Goal: Task Accomplishment & Management: Use online tool/utility

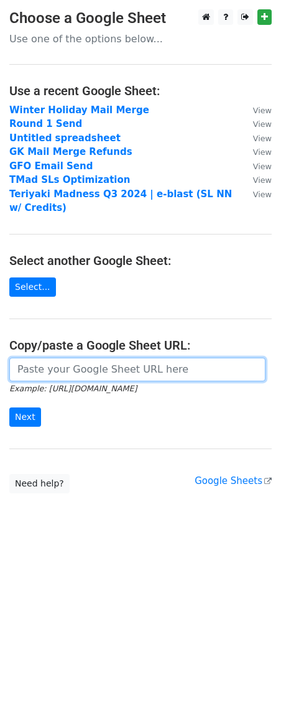
click at [48, 374] on input "url" at bounding box center [137, 370] width 256 height 24
paste input "[URL][DOMAIN_NAME]"
type input "[URL][DOMAIN_NAME]"
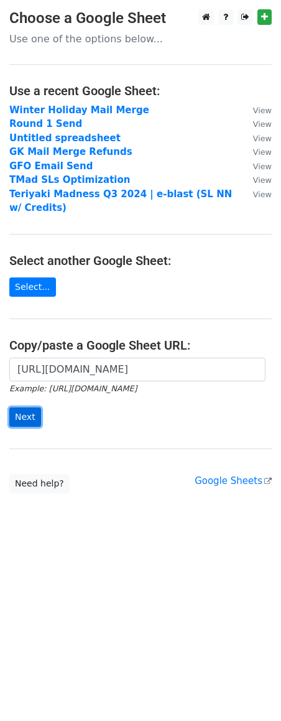
click at [29, 423] on input "Next" at bounding box center [25, 416] width 32 height 19
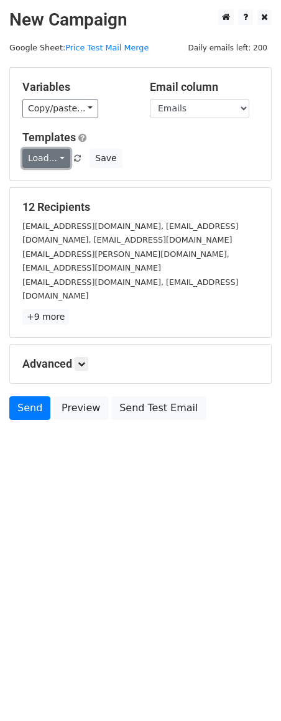
click at [50, 156] on link "Load..." at bounding box center [46, 158] width 48 height 19
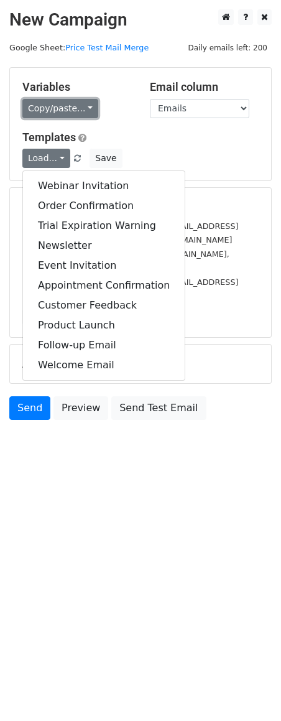
click at [62, 103] on link "Copy/paste..." at bounding box center [60, 108] width 76 height 19
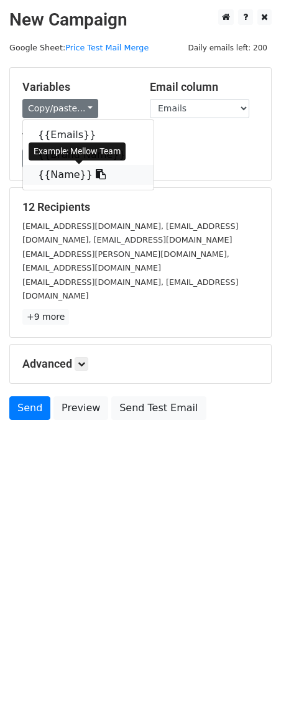
click at [78, 178] on link "{{Name}}" at bounding box center [88, 175] width 131 height 20
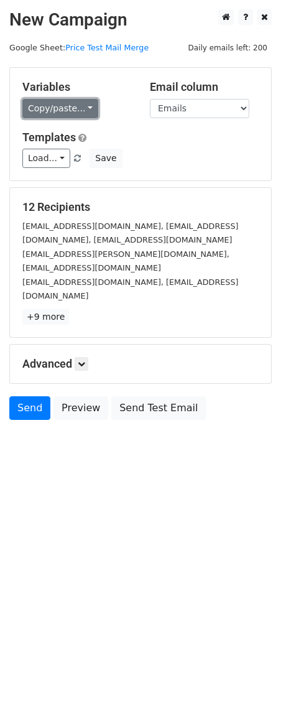
click at [73, 99] on link "Copy/paste..." at bounding box center [60, 108] width 76 height 19
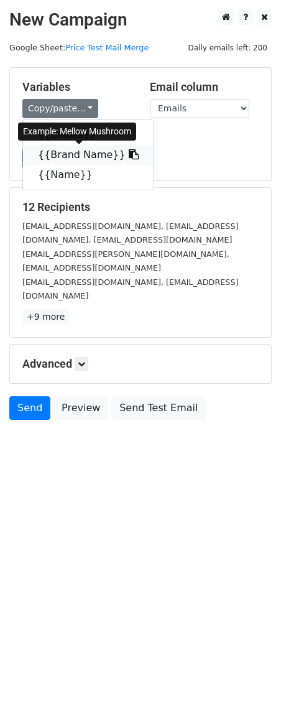
click at [79, 159] on link "{{Brand Name}}" at bounding box center [88, 155] width 131 height 20
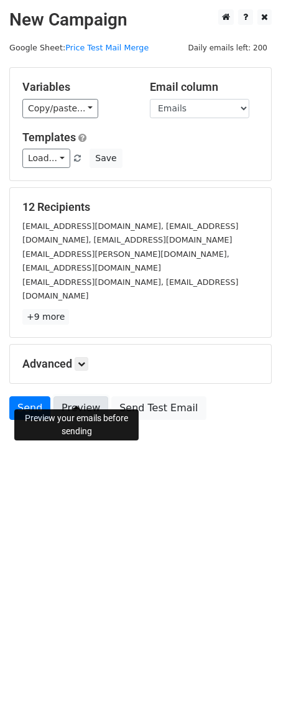
click at [68, 396] on link "Preview" at bounding box center [80, 408] width 55 height 24
click at [34, 396] on link "Send" at bounding box center [29, 408] width 41 height 24
